Goal: Complete application form: Complete application form

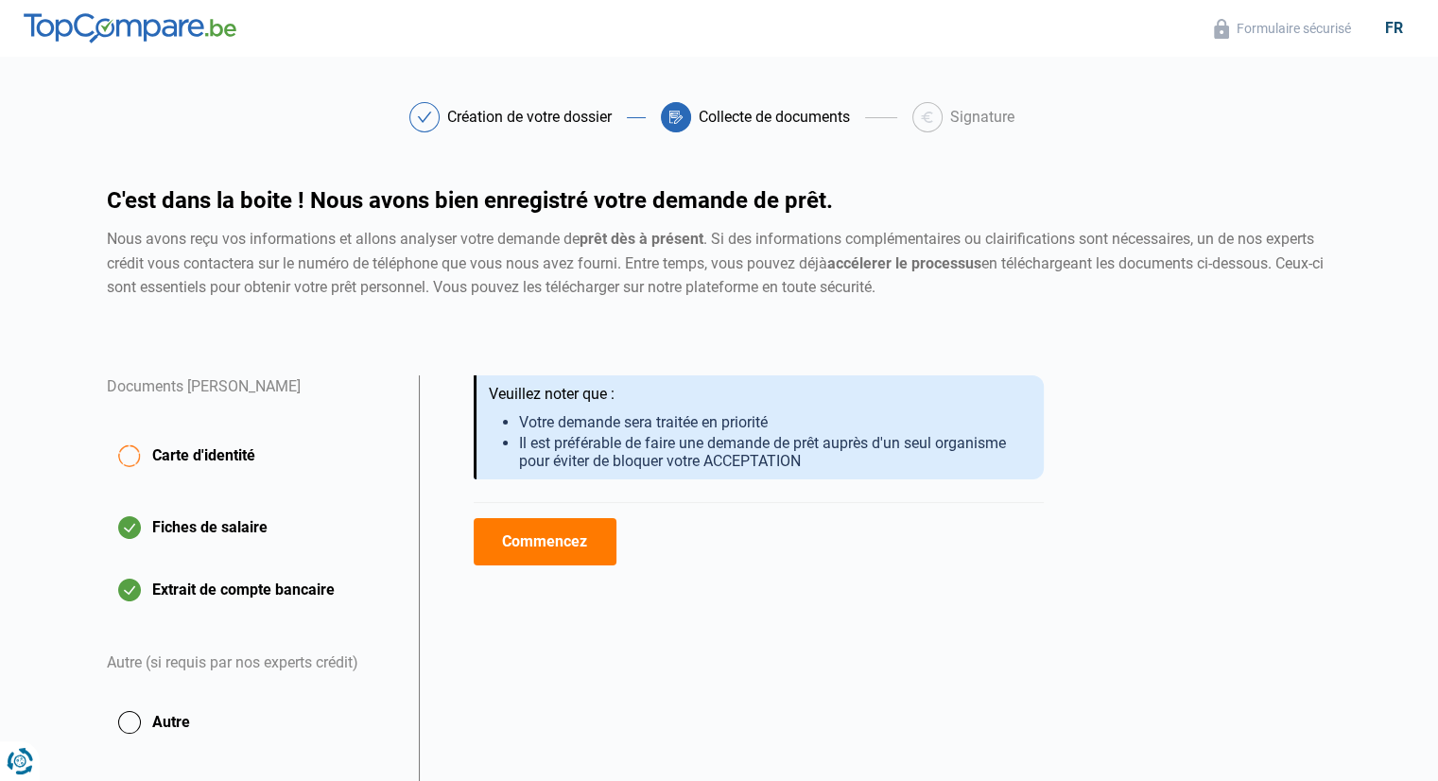
click at [567, 538] on button "Commencez" at bounding box center [545, 541] width 143 height 47
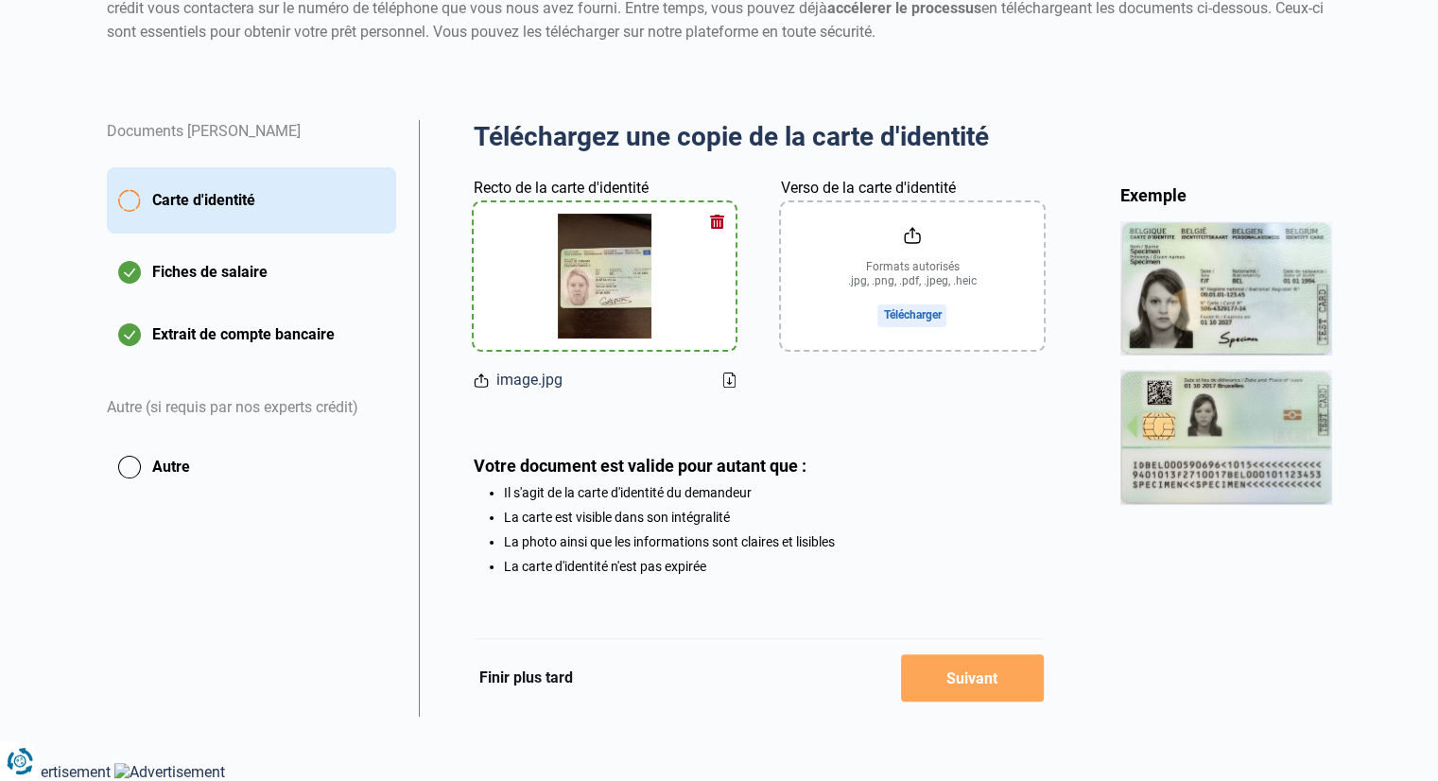
scroll to position [258, 0]
click at [910, 268] on input "Verso de la carte d'identité" at bounding box center [912, 275] width 262 height 147
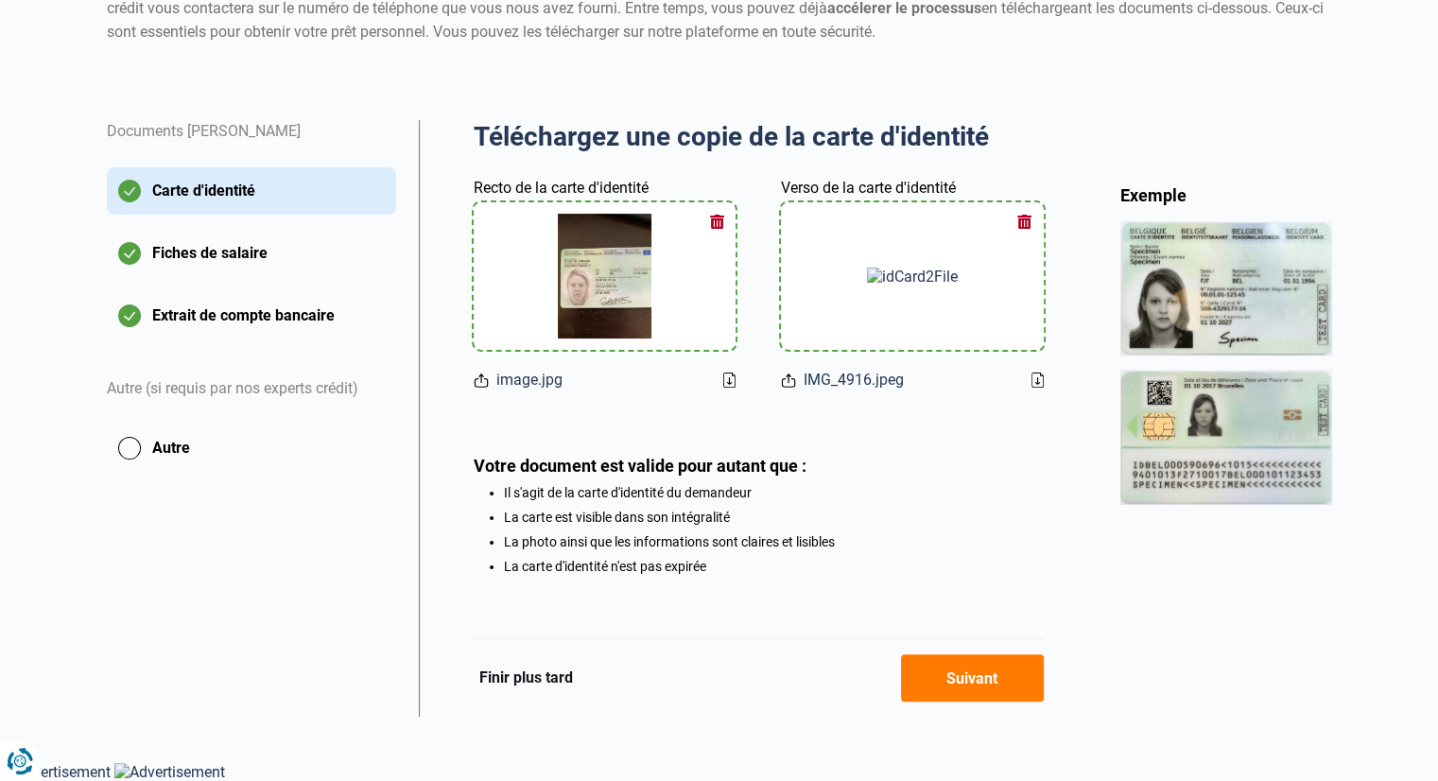
click at [950, 677] on button "Suivant" at bounding box center [972, 677] width 143 height 47
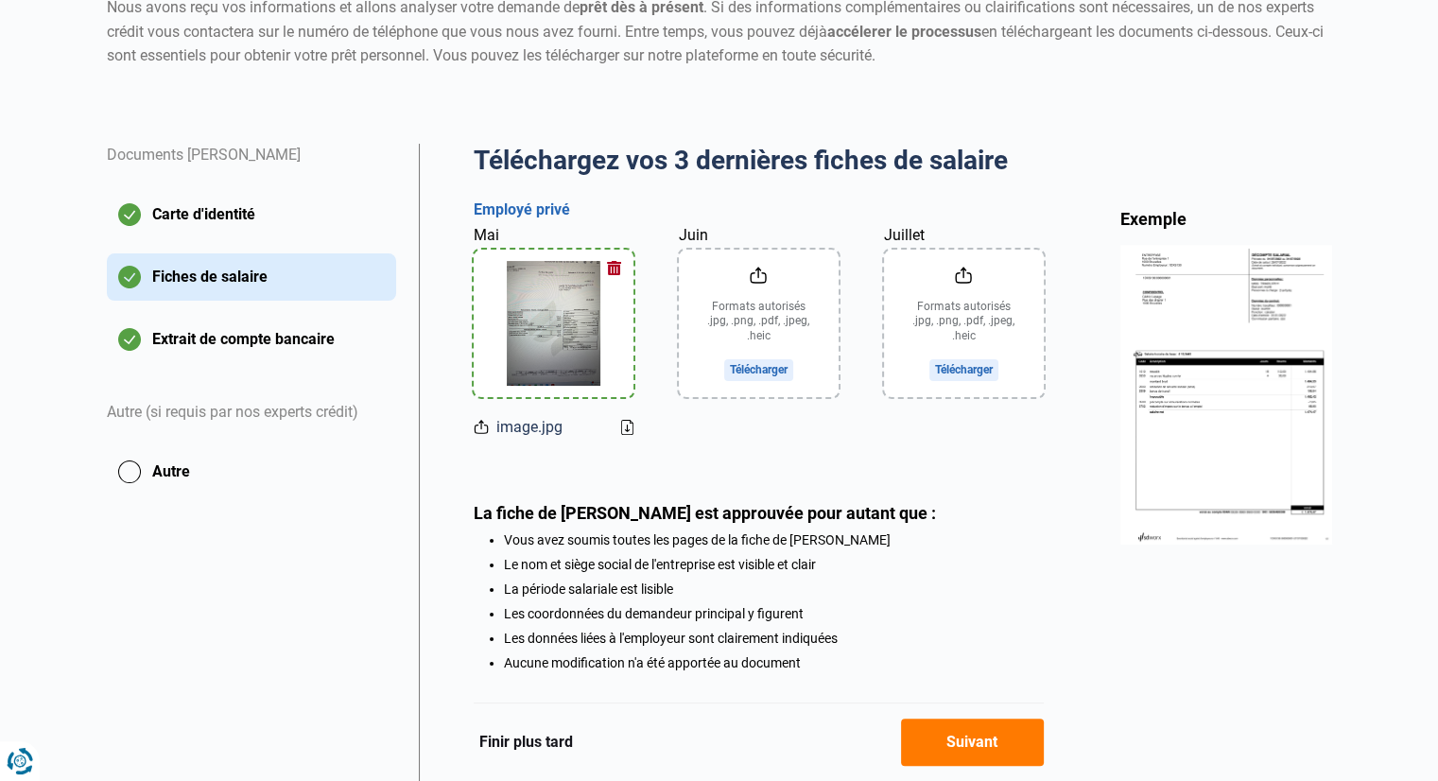
scroll to position [284, 0]
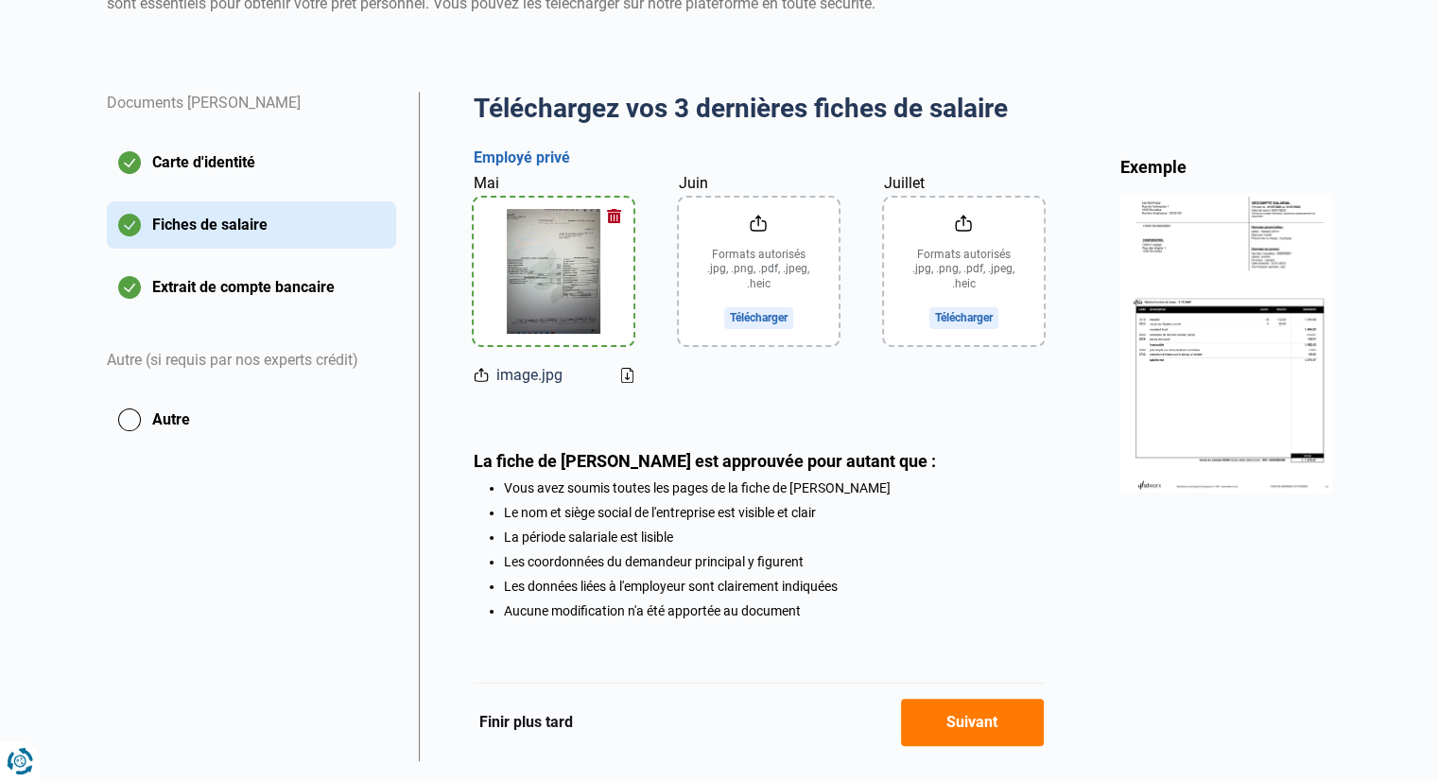
click at [770, 319] on input "Juin" at bounding box center [759, 271] width 160 height 147
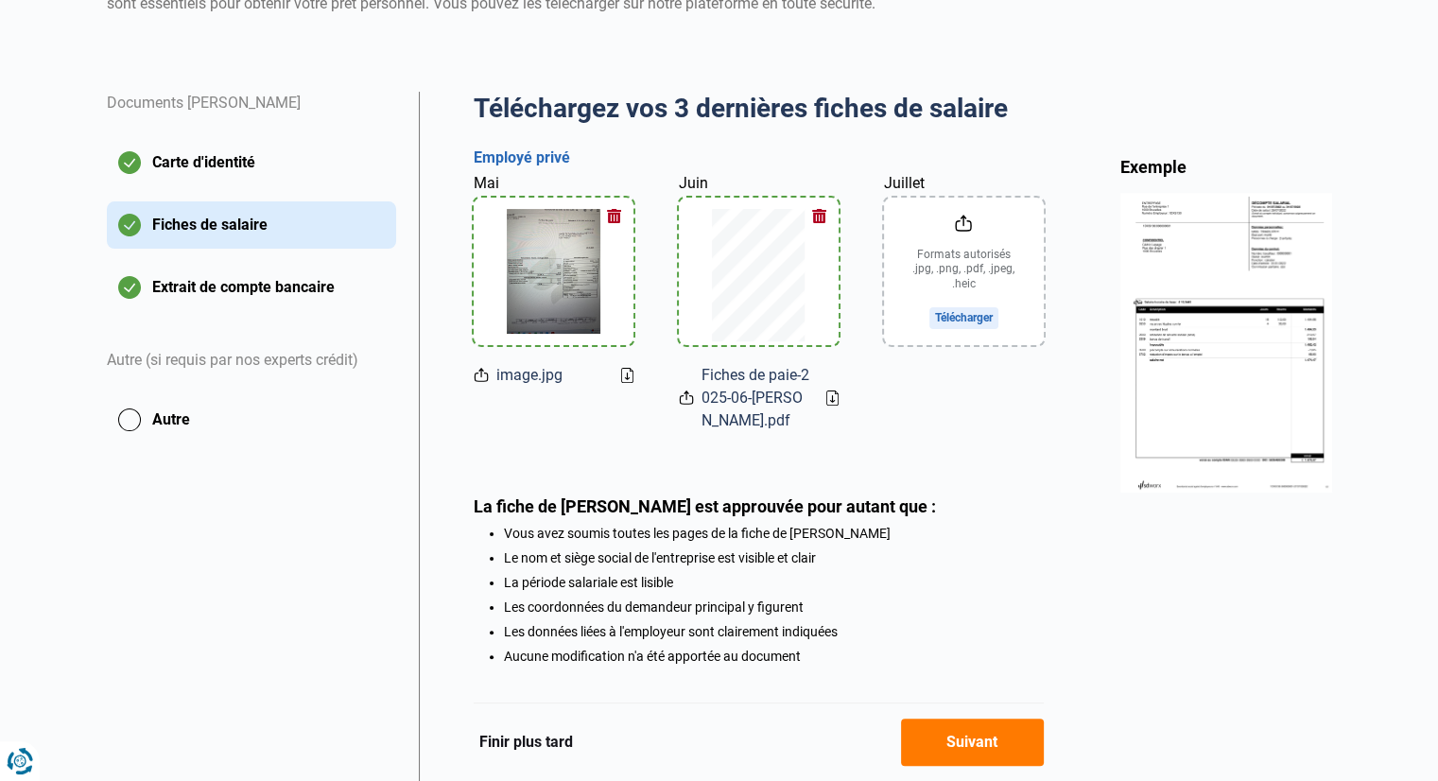
click at [960, 297] on input "Juillet" at bounding box center [964, 271] width 160 height 147
click at [943, 333] on input "Juillet" at bounding box center [964, 271] width 160 height 147
click at [960, 743] on button "Suivant" at bounding box center [972, 741] width 143 height 47
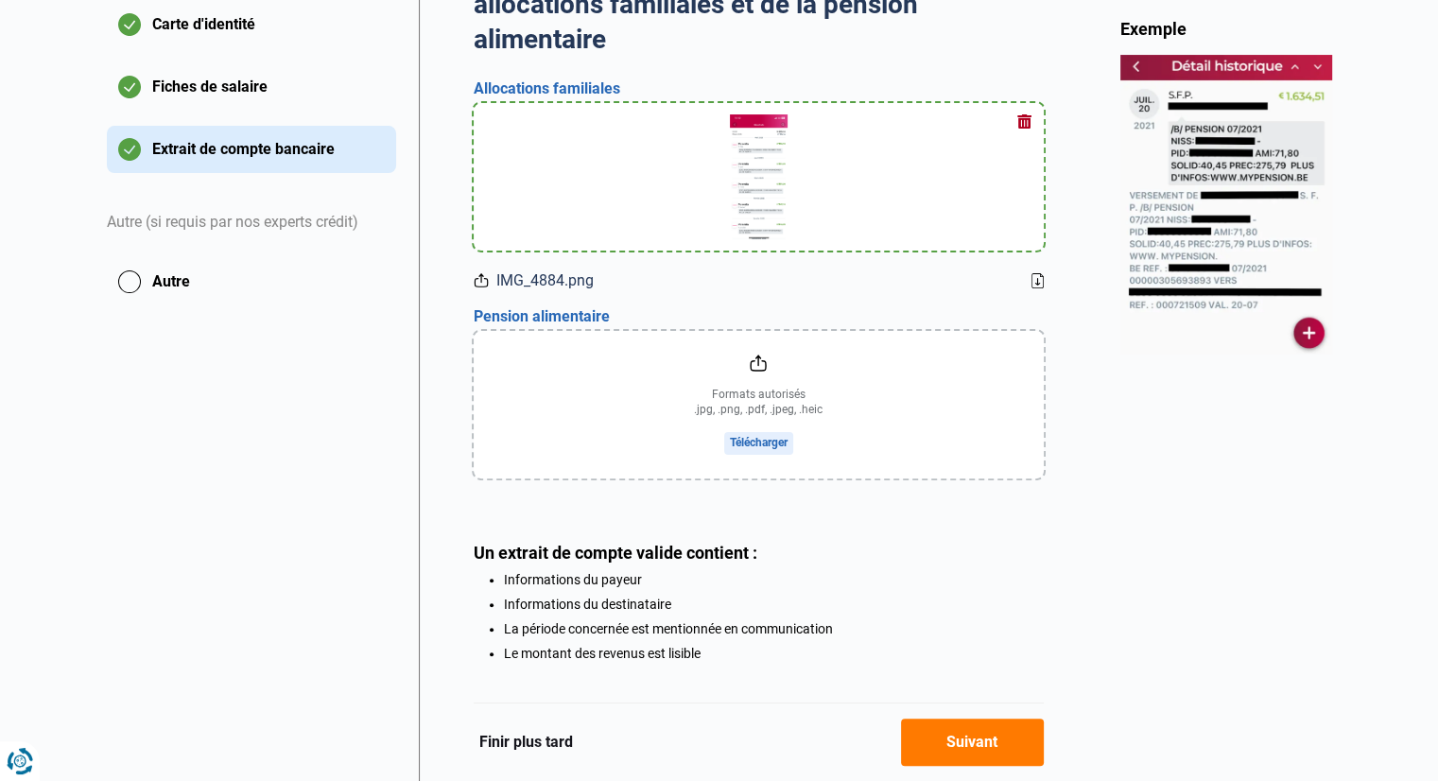
scroll to position [473, 0]
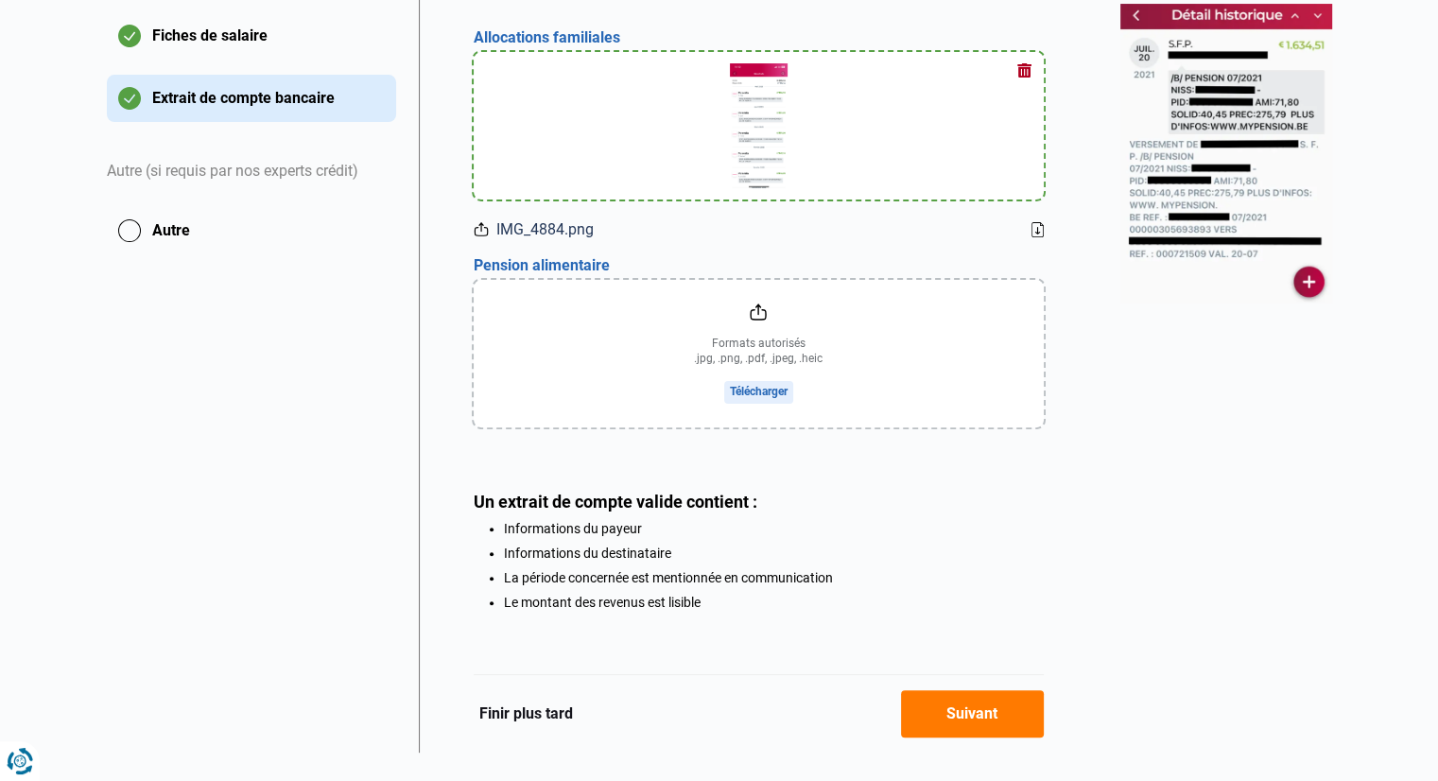
click at [749, 381] on input "file" at bounding box center [759, 353] width 570 height 147
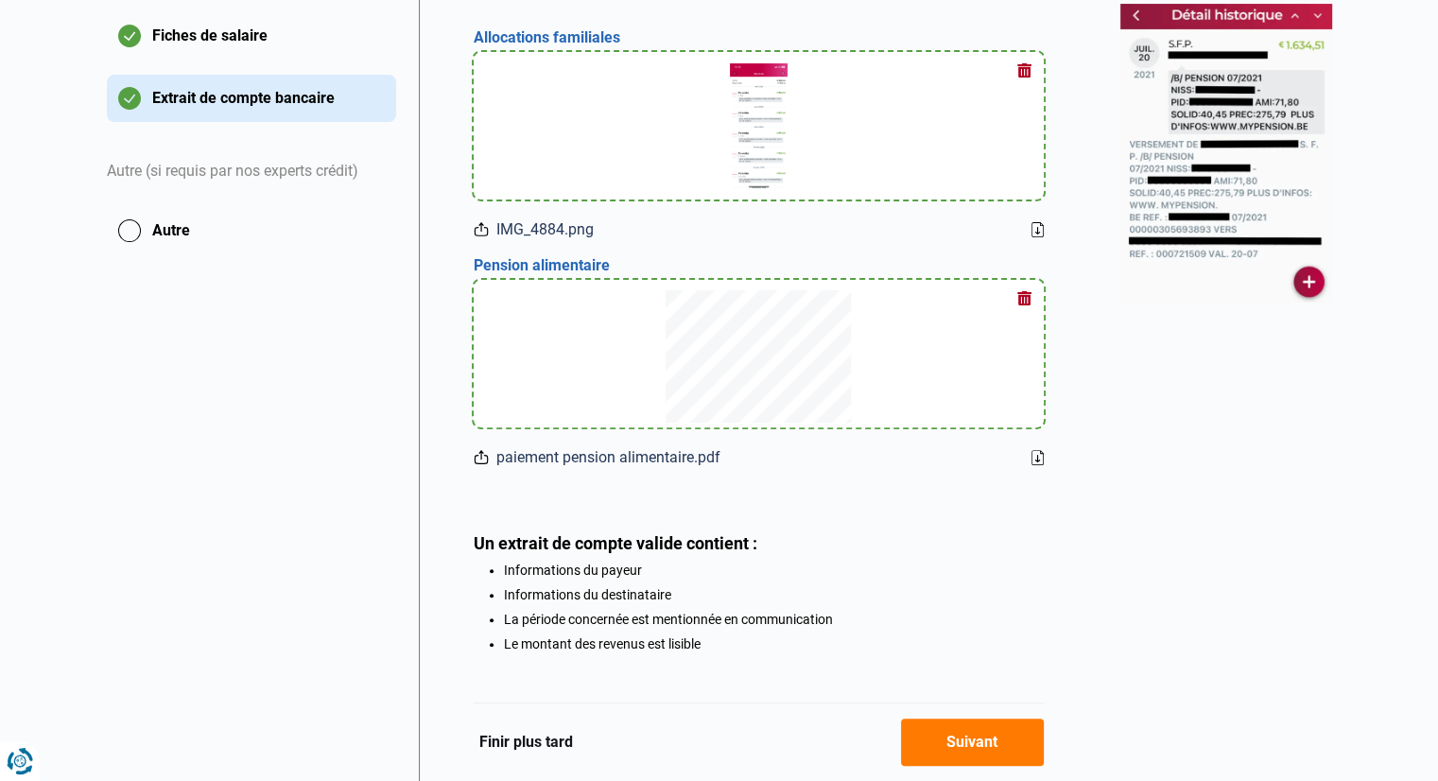
click at [1029, 302] on button "button" at bounding box center [1025, 299] width 28 height 28
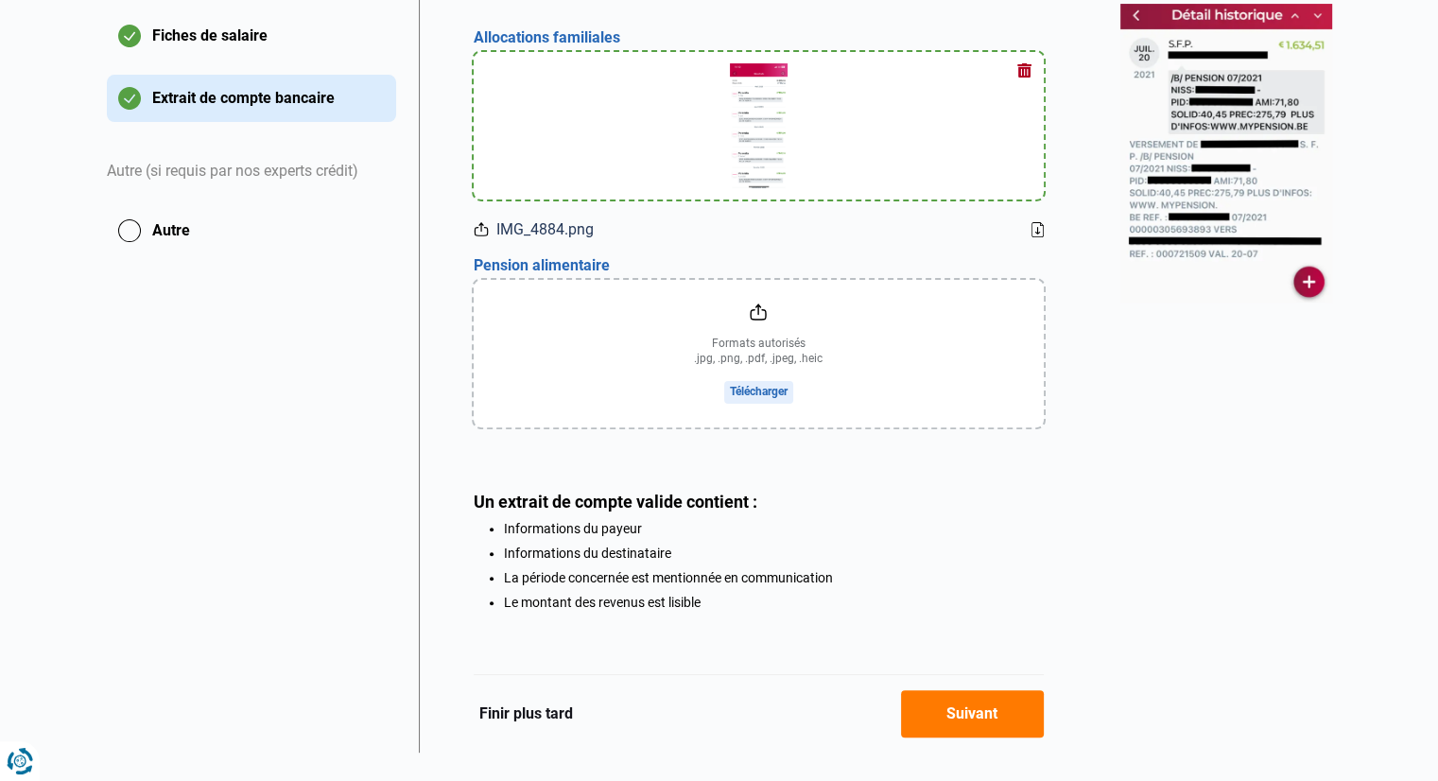
click at [752, 393] on input "file" at bounding box center [759, 353] width 570 height 147
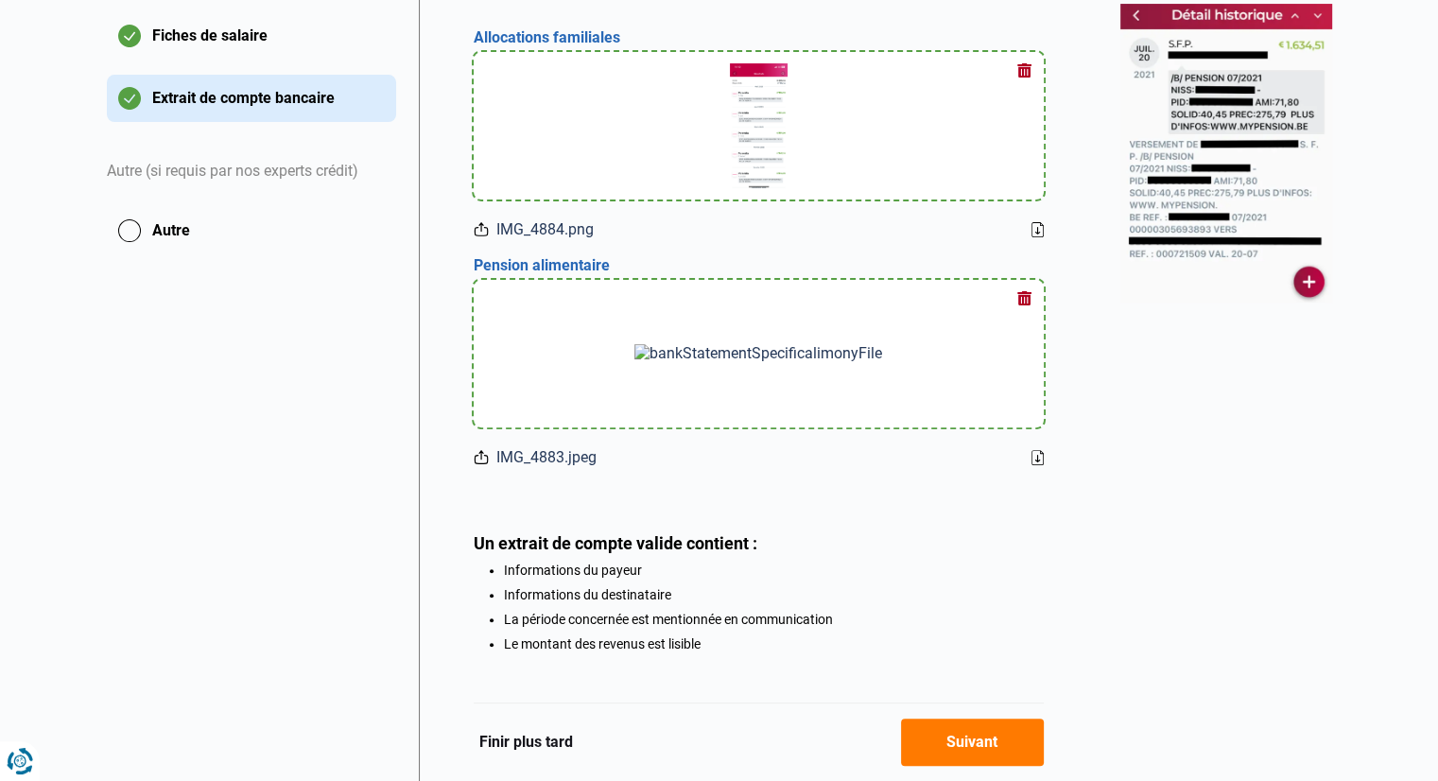
click at [976, 742] on button "Suivant" at bounding box center [972, 741] width 143 height 47
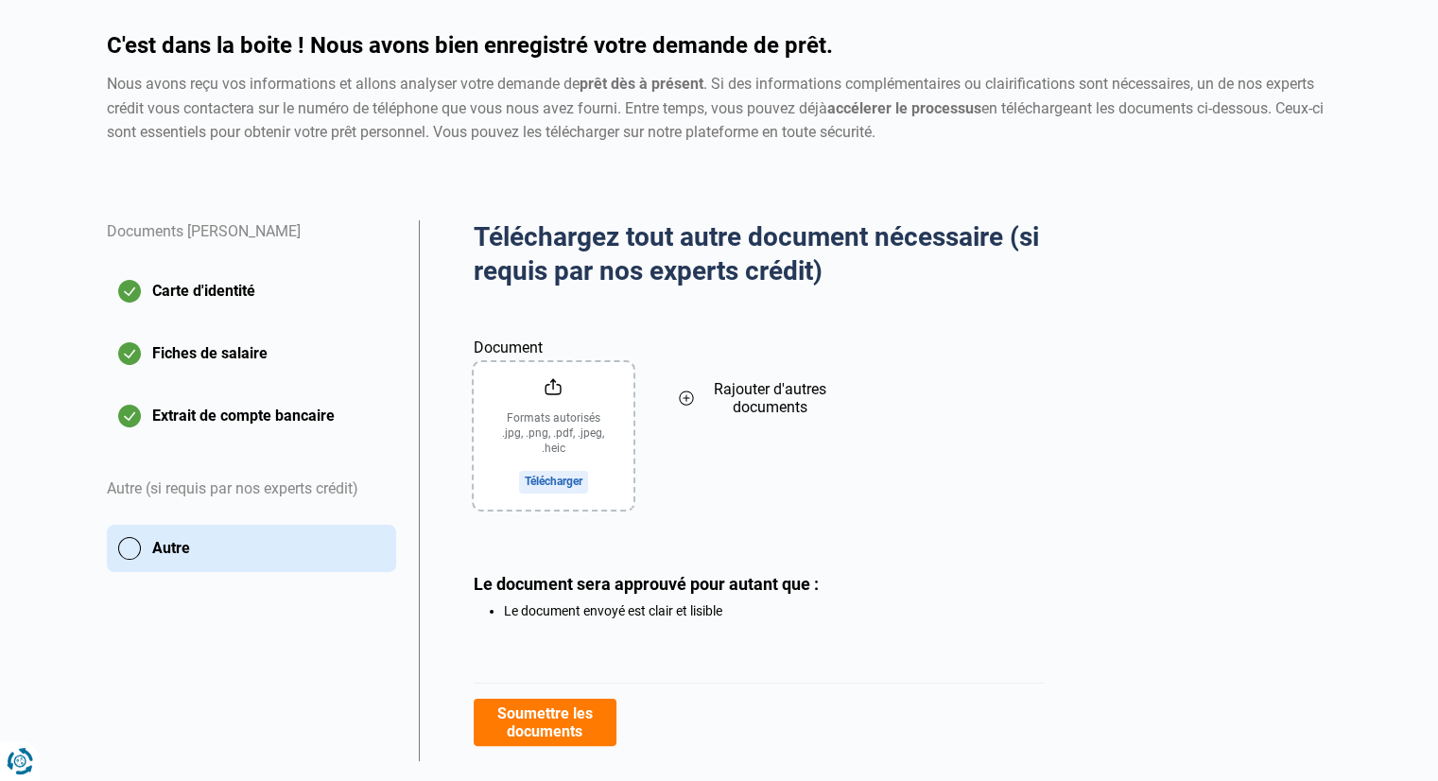
scroll to position [199, 0]
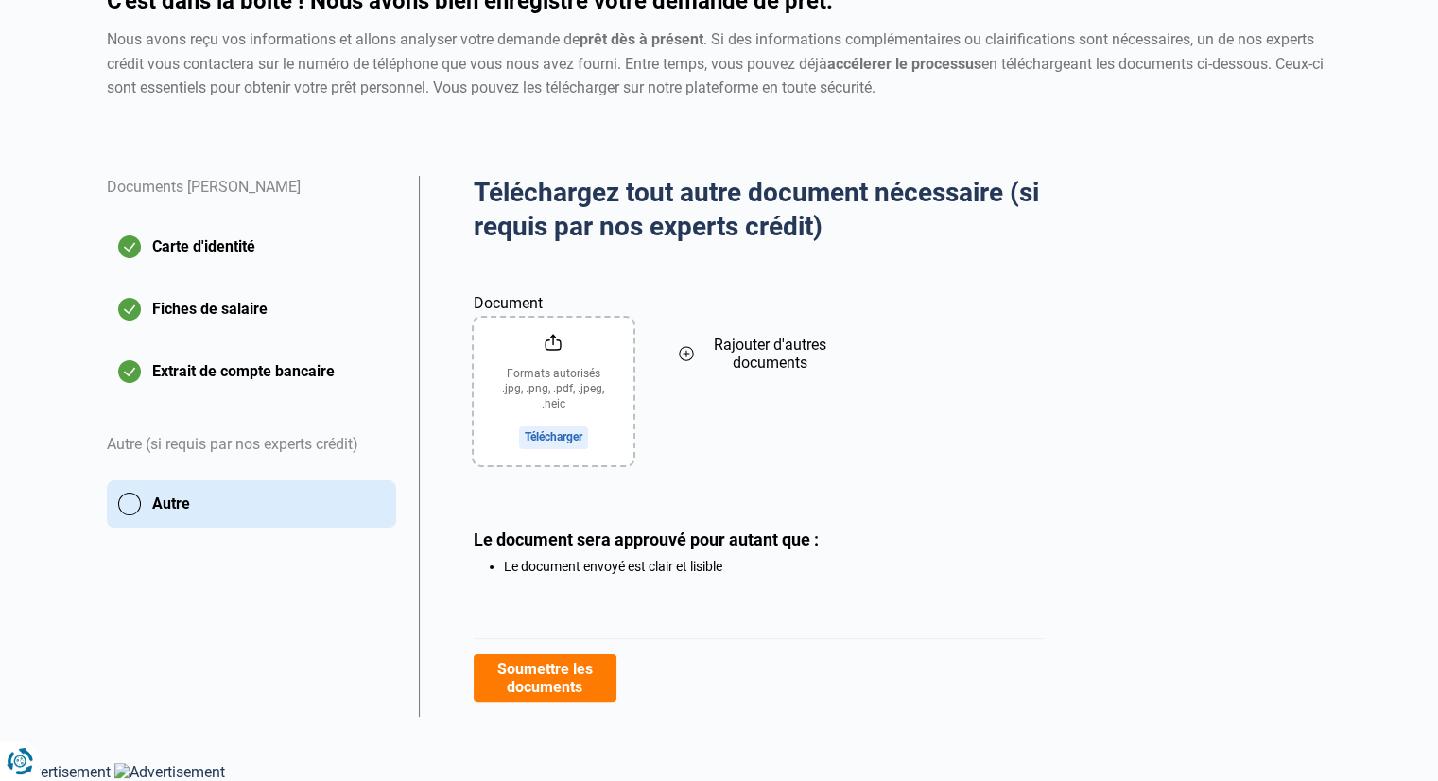
click at [547, 678] on button "Soumettre les documents" at bounding box center [545, 677] width 143 height 47
